Goal: Task Accomplishment & Management: Use online tool/utility

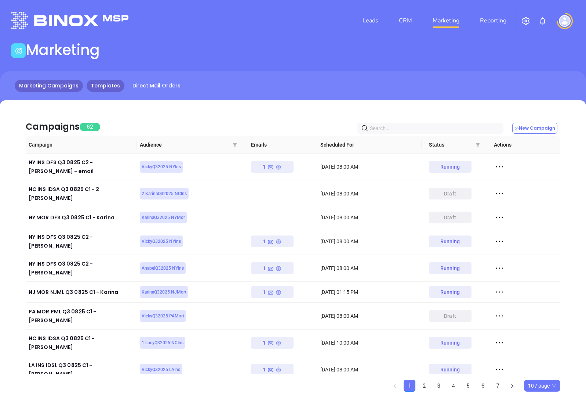
click at [104, 87] on link "Templates" at bounding box center [106, 86] width 38 height 12
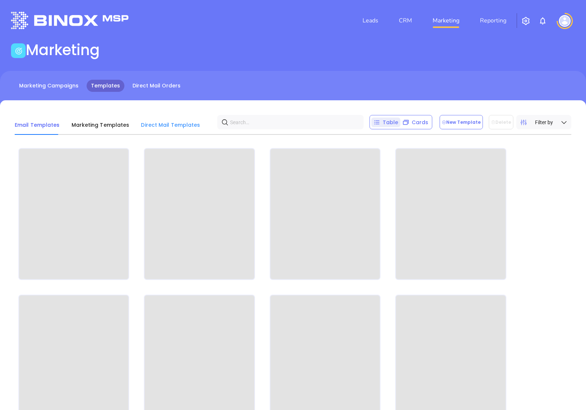
click at [164, 129] on div "Direct Mail Templates" at bounding box center [170, 125] width 59 height 20
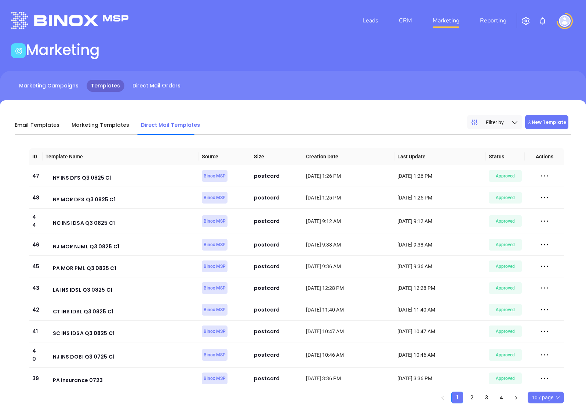
click at [537, 127] on button "New Template" at bounding box center [546, 122] width 43 height 14
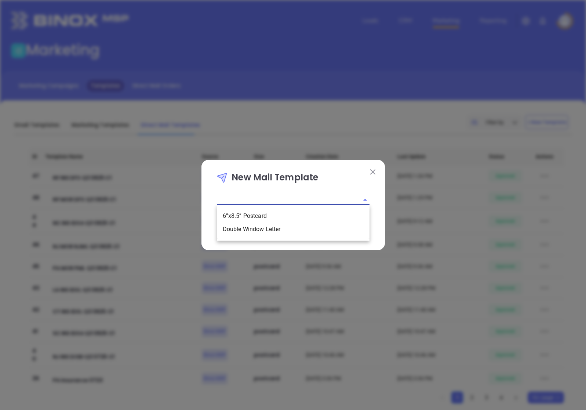
click at [288, 197] on input "text" at bounding box center [283, 199] width 132 height 11
click at [283, 216] on li "6”x8.5” Postcard" at bounding box center [293, 215] width 153 height 13
type input "6”x8.5” Postcard"
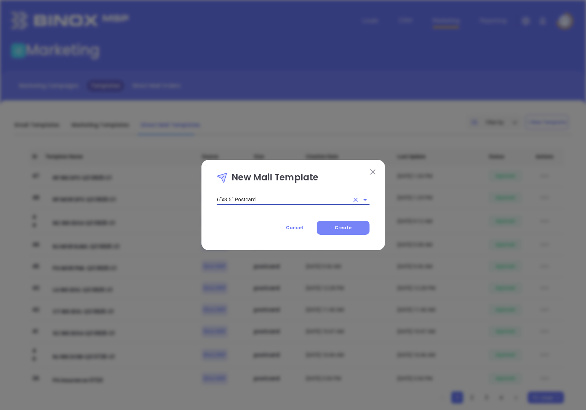
click at [343, 226] on span "Create" at bounding box center [343, 227] width 17 height 6
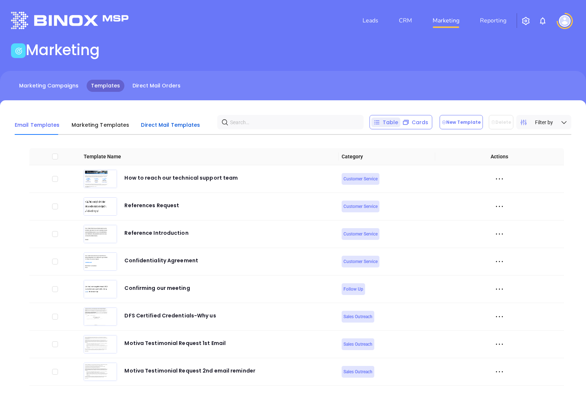
click at [157, 128] on span "Direct Mail Templates" at bounding box center [170, 124] width 59 height 7
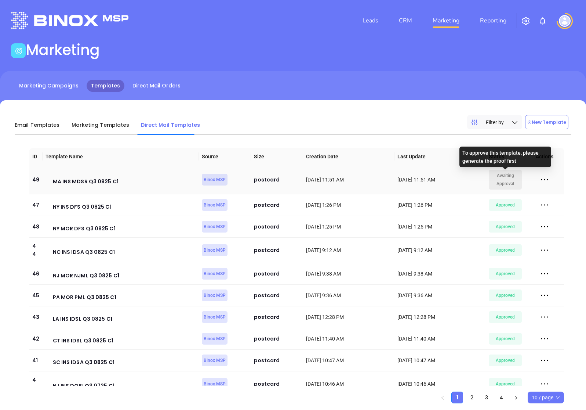
click at [512, 179] on span "Awaiting Approval" at bounding box center [506, 179] width 30 height 16
click at [539, 180] on icon at bounding box center [544, 179] width 11 height 11
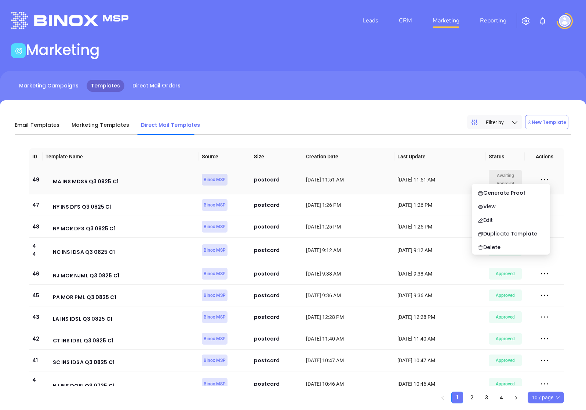
click at [545, 176] on icon at bounding box center [544, 179] width 11 height 11
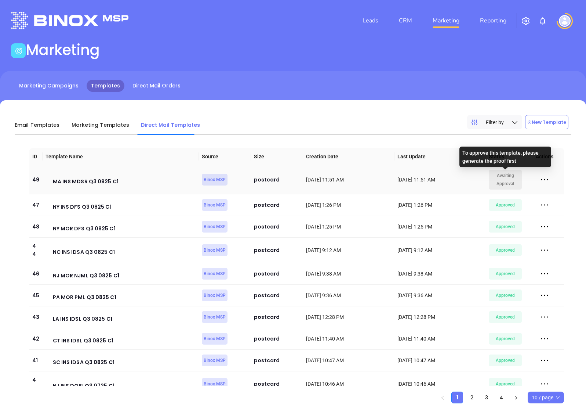
click at [544, 175] on icon at bounding box center [544, 179] width 11 height 11
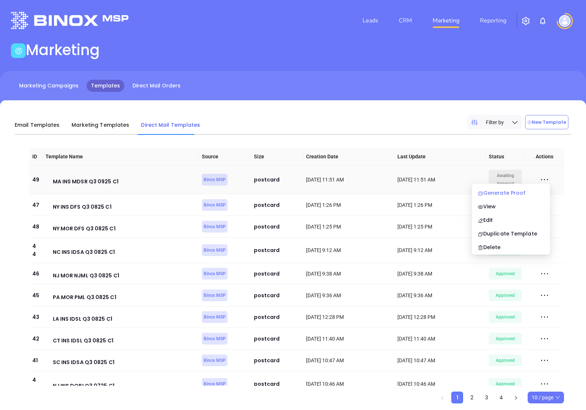
click at [526, 189] on div "Generate Proof" at bounding box center [511, 193] width 66 height 8
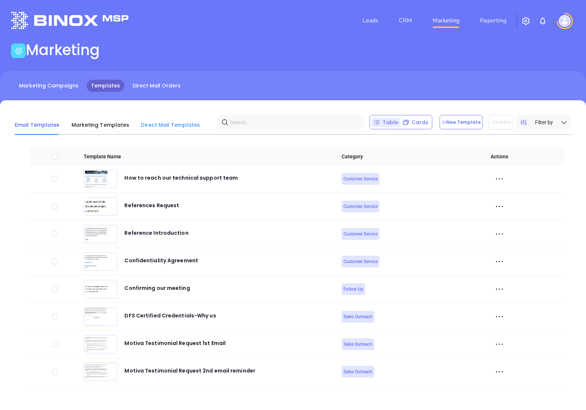
click at [163, 130] on div "Direct Mail Templates" at bounding box center [170, 125] width 59 height 20
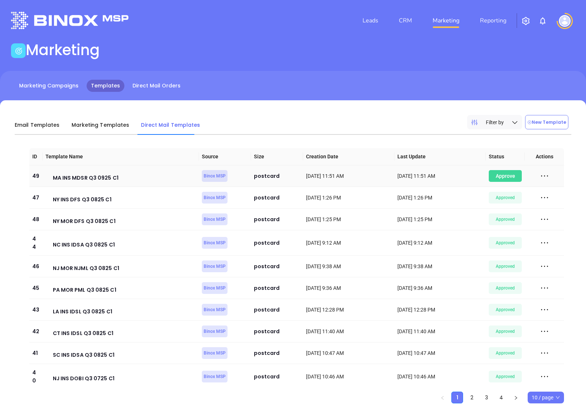
click at [503, 178] on div "Awaiting Approval" at bounding box center [505, 176] width 33 height 12
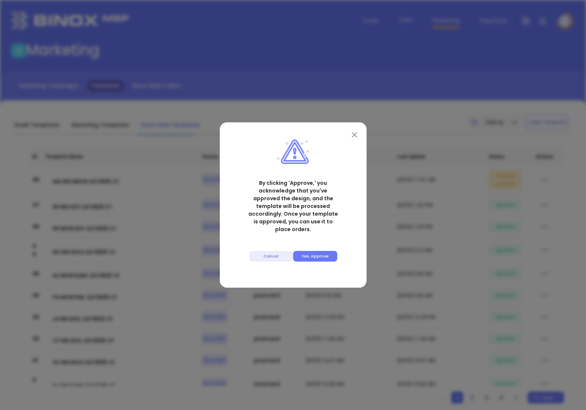
click at [330, 251] on button "Yes, Approve" at bounding box center [315, 256] width 44 height 11
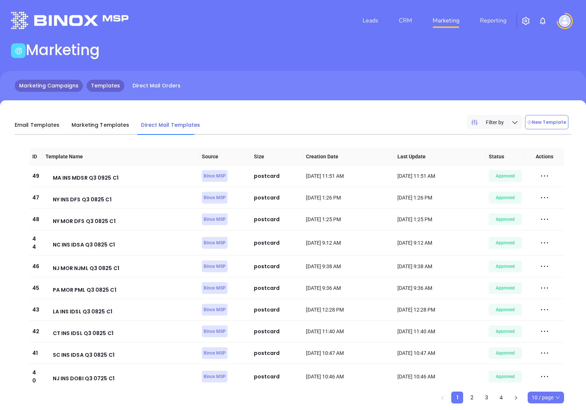
click at [54, 91] on link "Marketing Campaigns" at bounding box center [49, 86] width 68 height 12
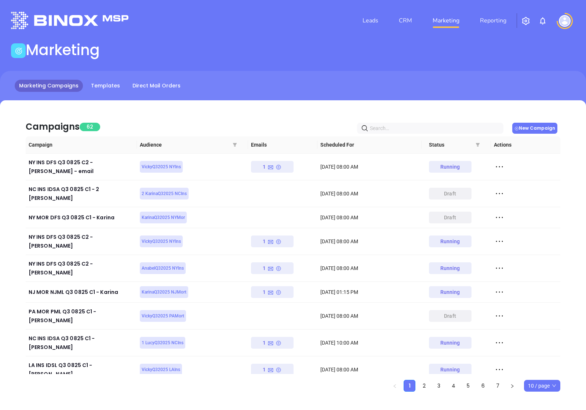
click at [526, 125] on button "New Campaign" at bounding box center [534, 128] width 45 height 11
